Goal: Task Accomplishment & Management: Use online tool/utility

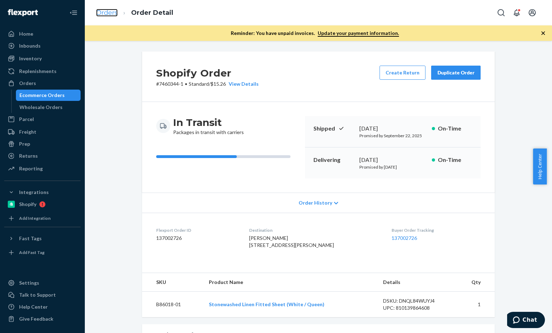
click at [106, 11] on link "Orders" at bounding box center [107, 13] width 22 height 8
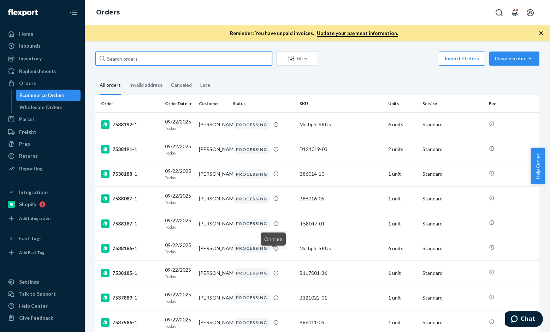
click at [151, 62] on input "text" at bounding box center [183, 59] width 177 height 14
paste input "[PERSON_NAME]"
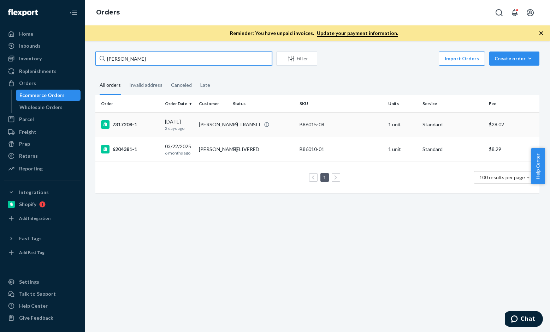
type input "[PERSON_NAME]"
click at [120, 126] on div "7317208-1" at bounding box center [130, 124] width 58 height 8
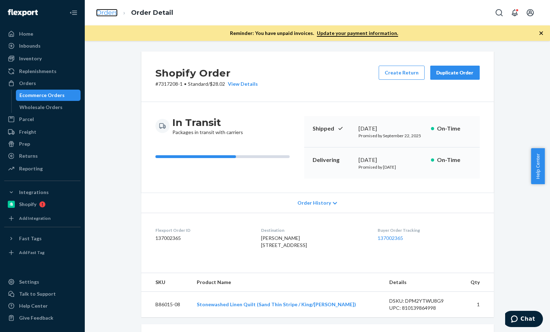
click at [107, 14] on link "Orders" at bounding box center [107, 13] width 22 height 8
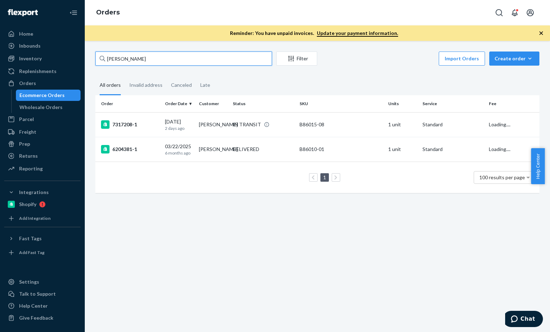
click at [155, 59] on input "[PERSON_NAME]" at bounding box center [183, 59] width 177 height 14
paste input "[PERSON_NAME]"
type input "[PERSON_NAME]"
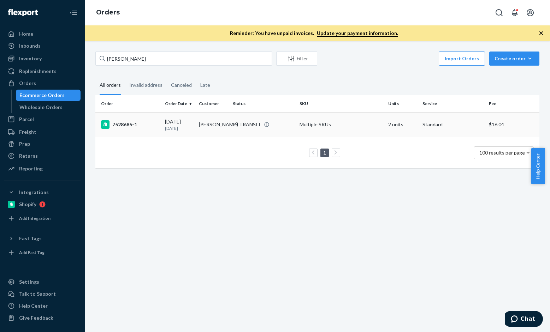
click at [122, 126] on div "7528685-1" at bounding box center [130, 124] width 58 height 8
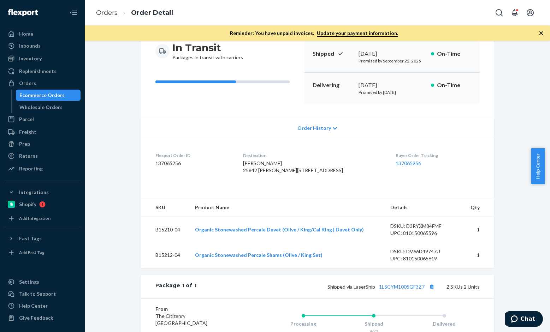
scroll to position [75, 0]
drag, startPoint x: 118, startPoint y: 19, endPoint x: 112, endPoint y: 9, distance: 11.6
click at [118, 19] on ol "Orders Order Detail" at bounding box center [134, 12] width 88 height 21
drag, startPoint x: 112, startPoint y: 9, endPoint x: 192, endPoint y: 42, distance: 86.5
click at [112, 9] on link "Orders" at bounding box center [107, 13] width 22 height 8
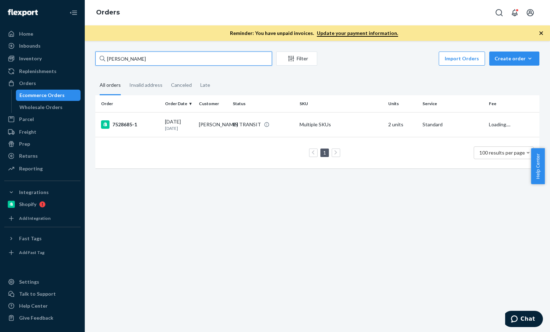
click at [174, 62] on input "SHANNON SCALERA" at bounding box center [183, 59] width 177 height 14
paste input "Audrey Kerpen"
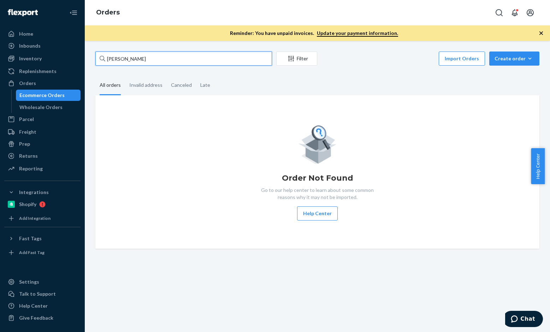
click at [162, 58] on input "Audrey Kerpen" at bounding box center [183, 59] width 177 height 14
paste input "137001792"
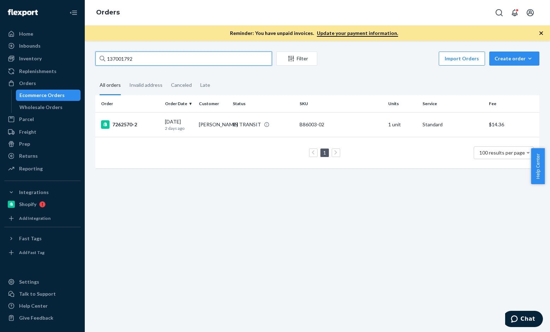
paste input "6603271"
click at [173, 61] on input "136603271" at bounding box center [183, 59] width 177 height 14
paste input "7001959"
click at [197, 65] on input "137001959" at bounding box center [183, 59] width 177 height 14
paste input "139014"
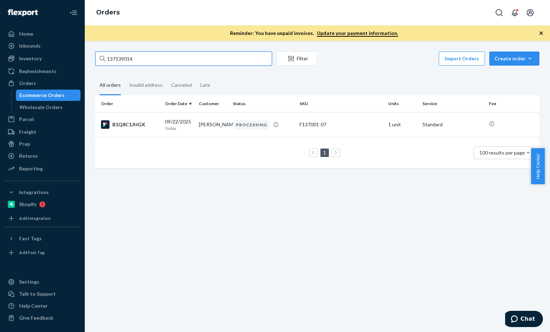
click at [196, 60] on input "137139014" at bounding box center [183, 59] width 177 height 14
paste input "Caitlin Jagodzinski"
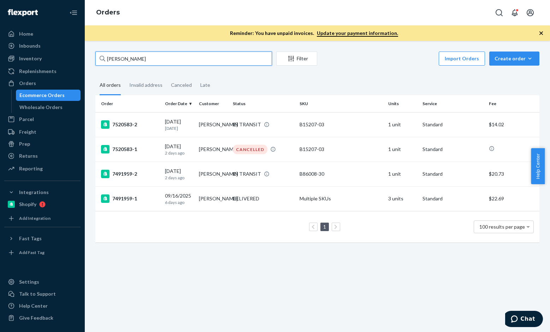
paste input "Jackie O’Keefe"
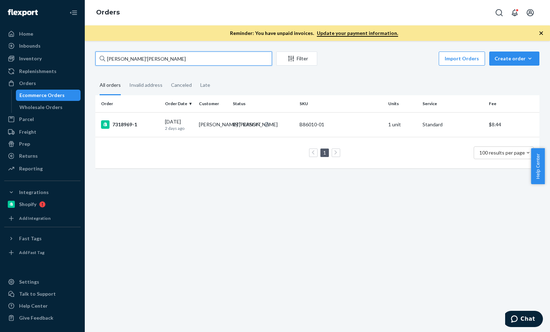
click at [166, 58] on input "Jackie O’Keefe" at bounding box center [183, 59] width 177 height 14
paste input "136603271"
click at [177, 59] on input "136603271" at bounding box center [183, 59] width 177 height 14
paste input "kelly grayer"
type input "kelly grayer"
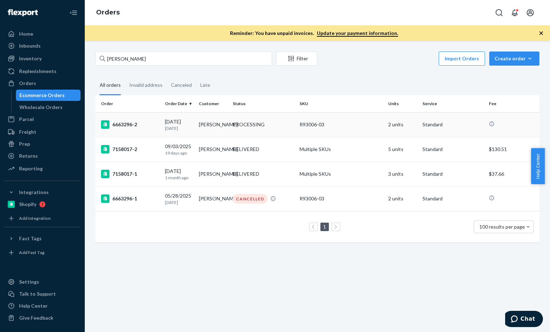
click at [127, 122] on div "6663296-2" at bounding box center [130, 124] width 58 height 8
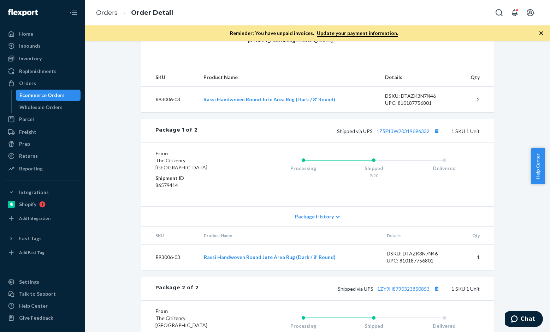
scroll to position [217, 0]
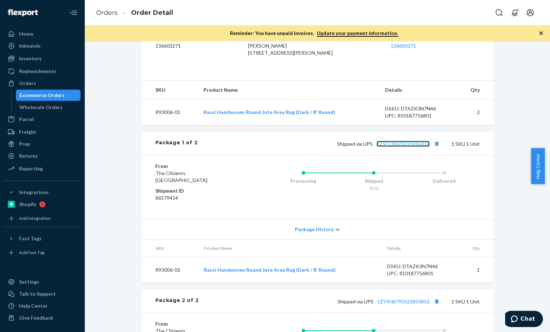
click at [423, 141] on link "1Z5F13W20319696332" at bounding box center [402, 144] width 53 height 6
click at [106, 15] on link "Orders" at bounding box center [107, 13] width 22 height 8
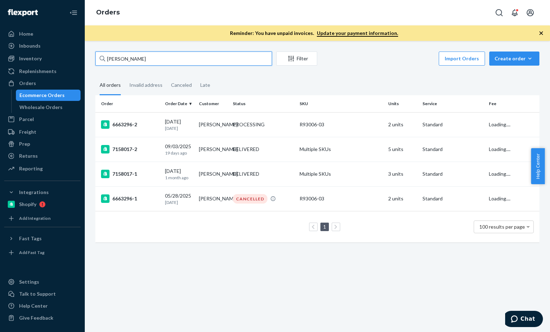
click at [155, 62] on input "kelly grayer" at bounding box center [183, 59] width 177 height 14
paste input "136370064"
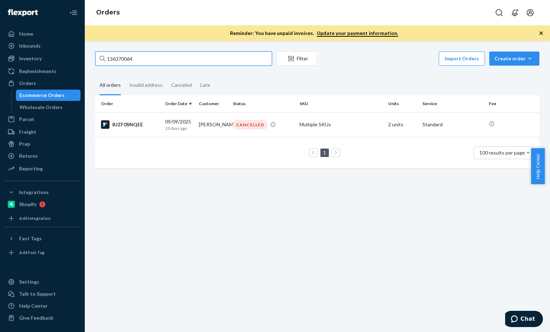
click at [205, 60] on input "136370064" at bounding box center [183, 59] width 177 height 14
paste input "Rachel Leonard"
type input "Rachel Leonard"
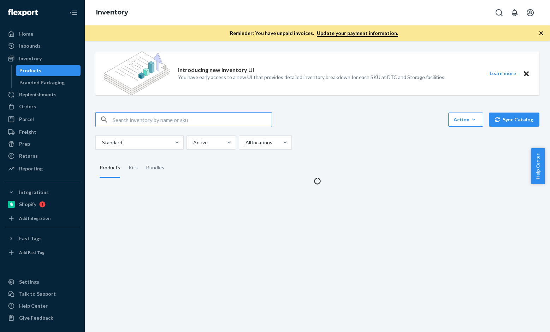
click at [176, 118] on input "text" at bounding box center [192, 120] width 159 height 14
type input "B86102-07-K2"
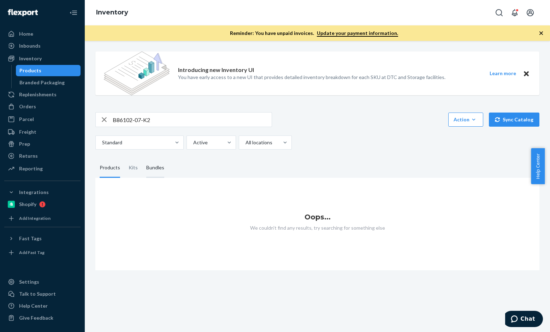
click at [151, 166] on div "Bundles" at bounding box center [155, 168] width 18 height 20
click at [142, 158] on input "Bundles" at bounding box center [142, 158] width 0 height 0
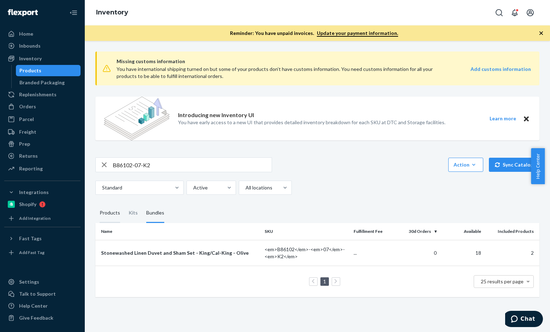
click at [111, 211] on div "Products" at bounding box center [110, 213] width 20 height 20
click at [95, 203] on input "Products" at bounding box center [95, 203] width 0 height 0
